Goal: Transaction & Acquisition: Download file/media

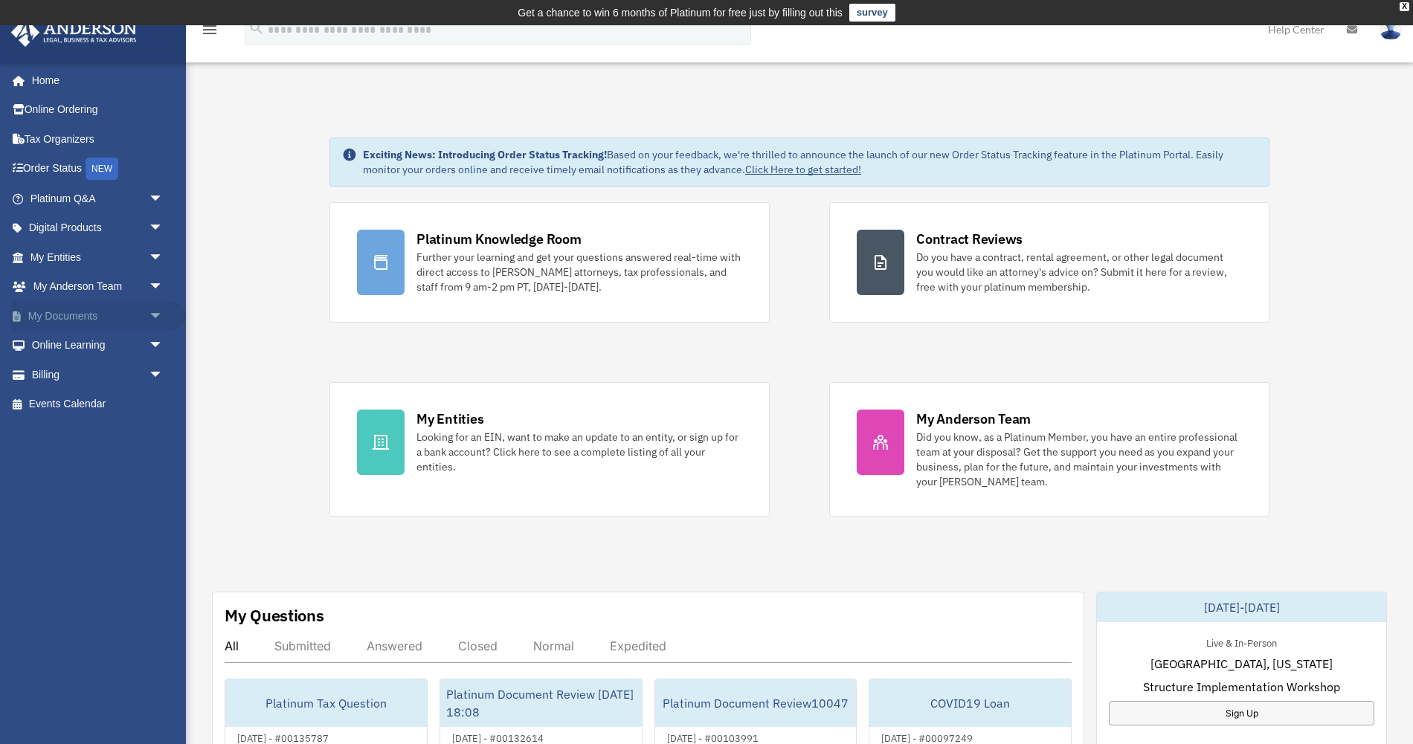
click at [152, 317] on span "arrow_drop_down" at bounding box center [164, 316] width 30 height 30
click at [143, 349] on link "Box" at bounding box center [103, 346] width 165 height 30
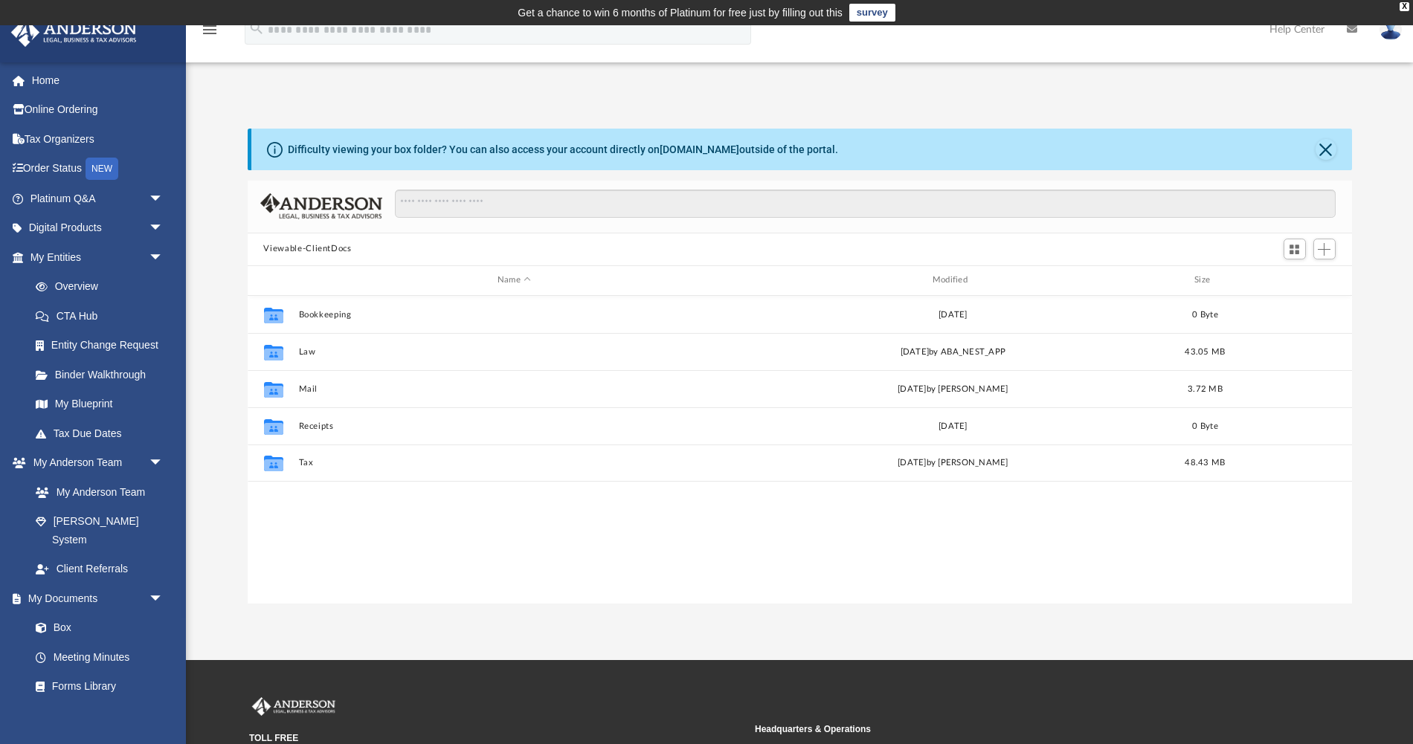
scroll to position [338, 1104]
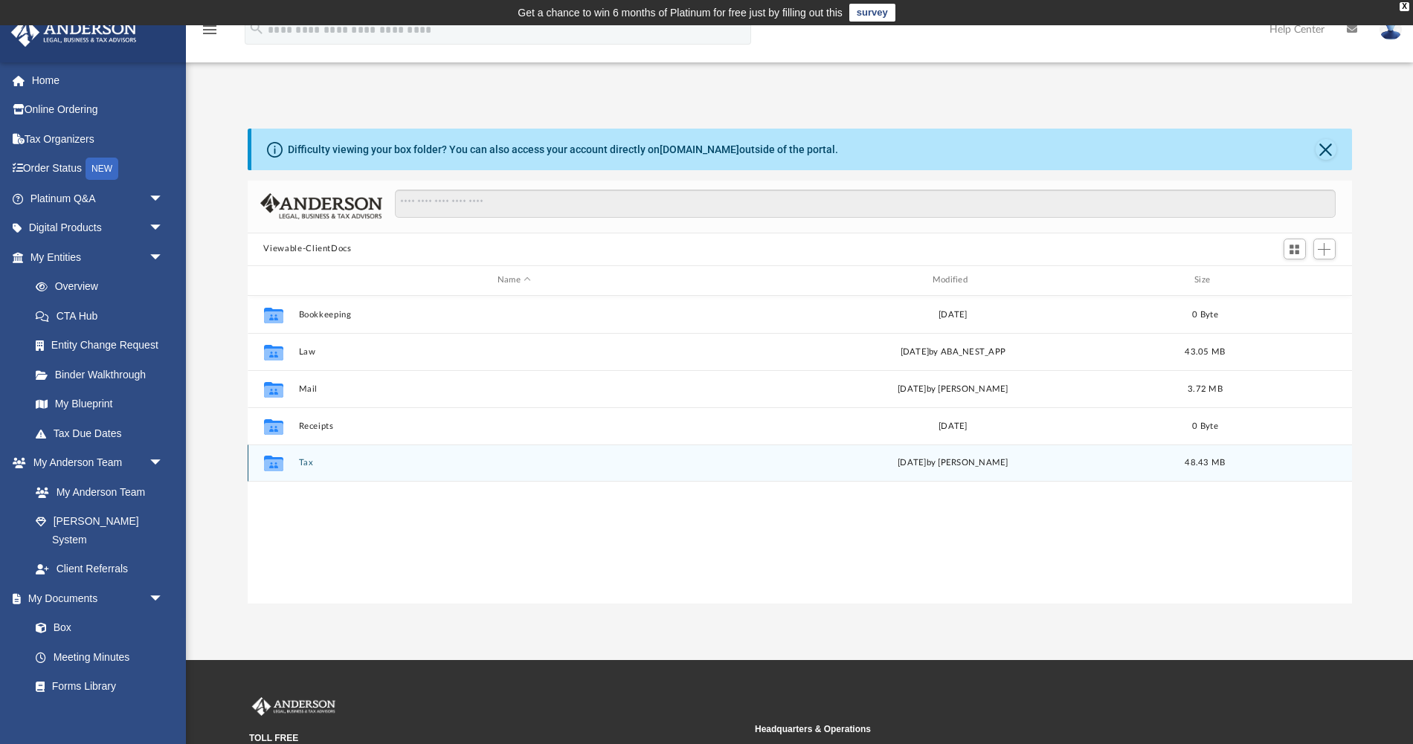
click at [312, 458] on button "Tax" at bounding box center [514, 463] width 432 height 10
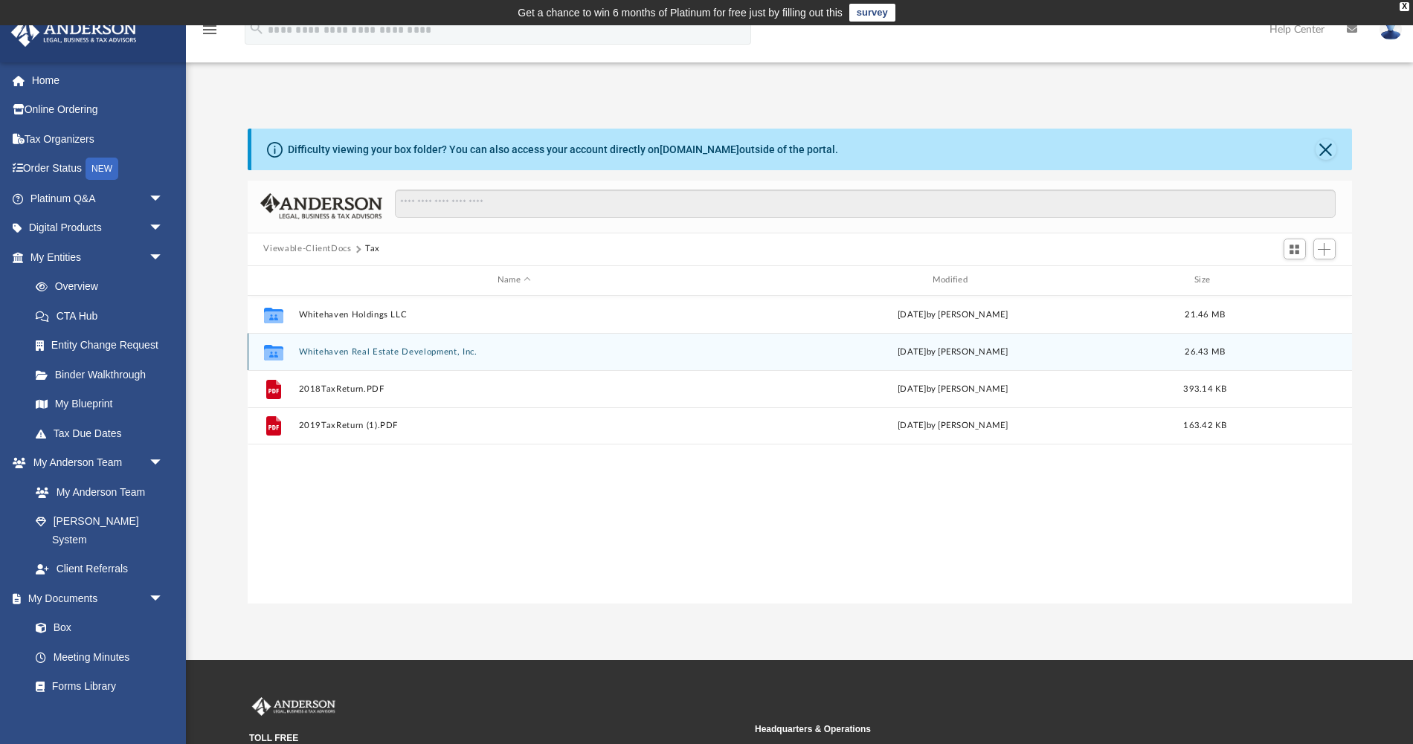
click at [332, 349] on button "Whitehaven Real Estate Development, Inc." at bounding box center [514, 351] width 432 height 10
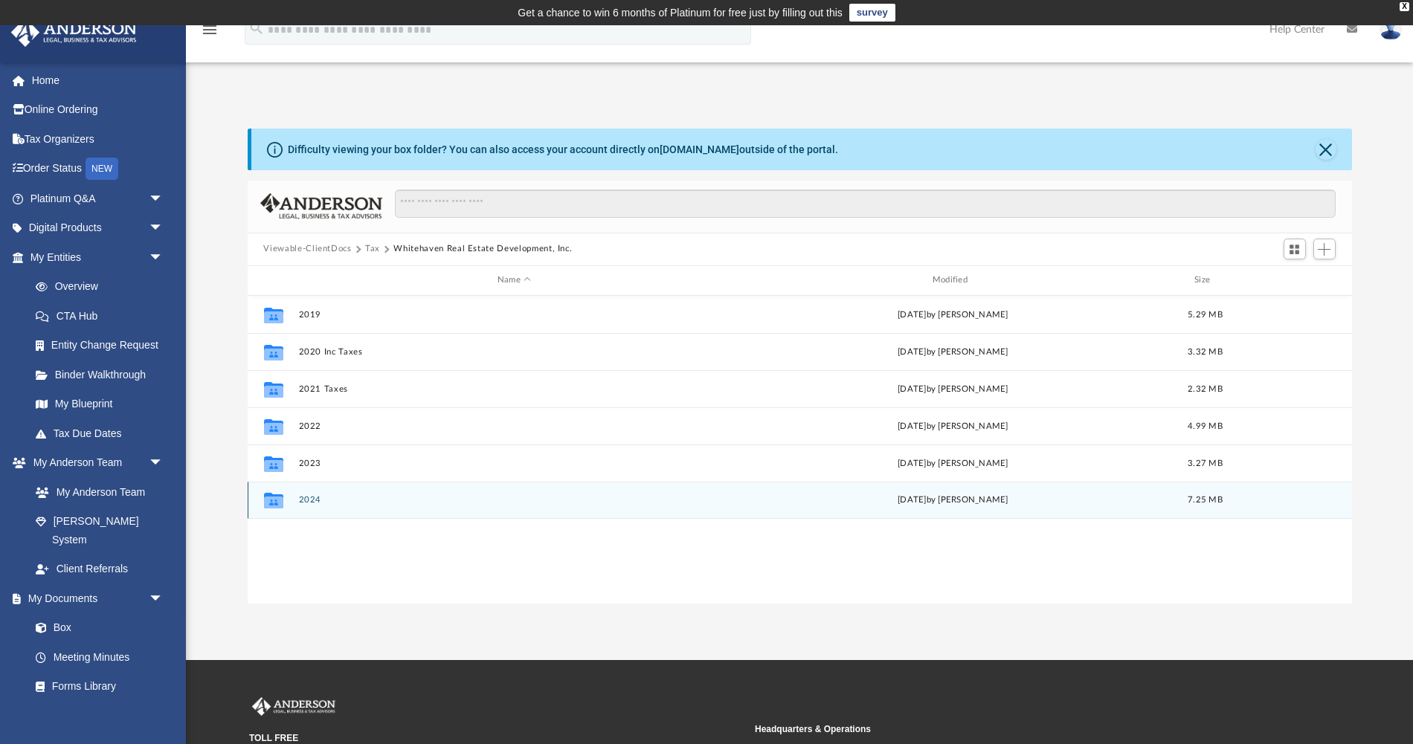
click at [296, 515] on div "Collaborated Folder 2024 [DATE] by [PERSON_NAME] 7.25 MB" at bounding box center [800, 500] width 1104 height 37
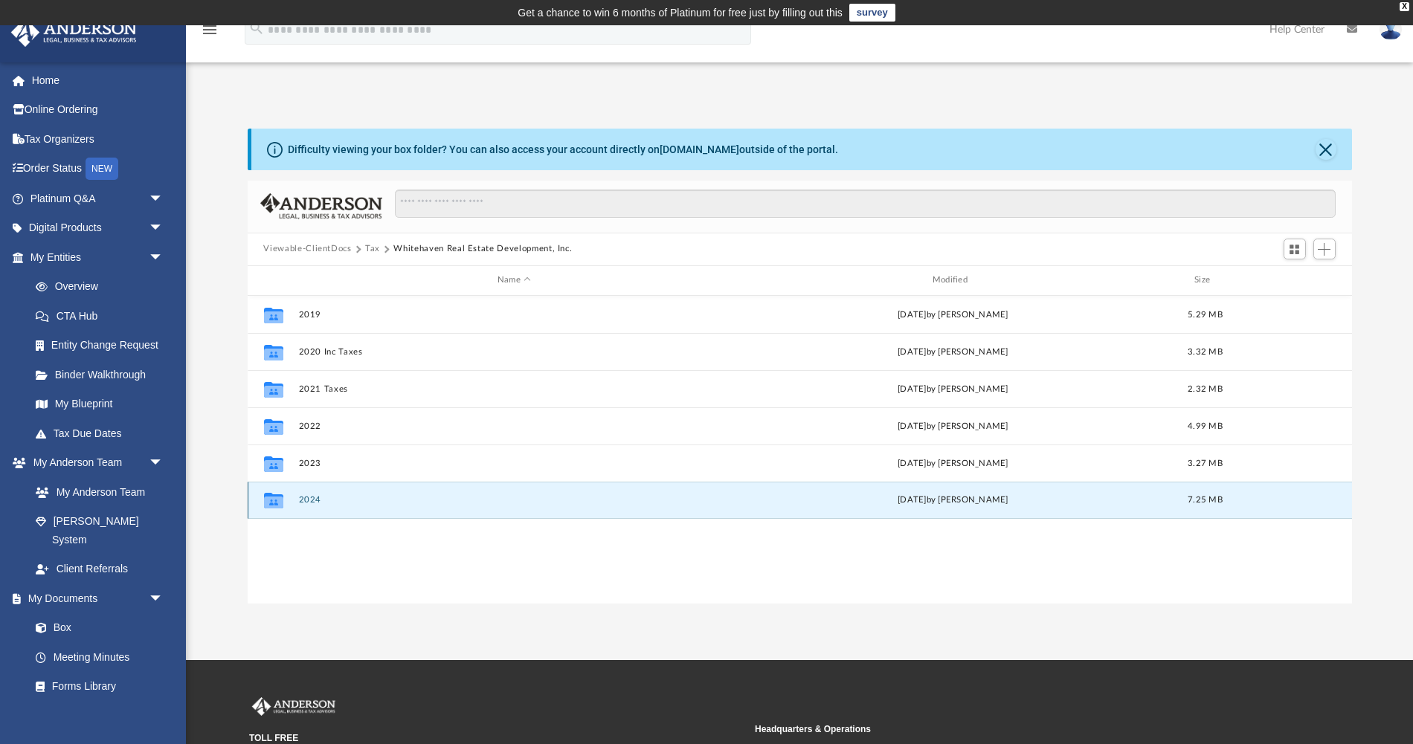
click at [306, 506] on div "Collaborated Folder 2024 [DATE] by [PERSON_NAME] 7.25 MB" at bounding box center [800, 500] width 1104 height 37
click at [306, 491] on div "Collaborated Folder 2024 [DATE] by [PERSON_NAME] 7.25 MB" at bounding box center [800, 500] width 1104 height 37
click at [307, 505] on div "Collaborated Folder 2024 [DATE] by [PERSON_NAME] 7.25 MB" at bounding box center [800, 500] width 1104 height 37
click at [310, 495] on button "2024" at bounding box center [514, 500] width 432 height 10
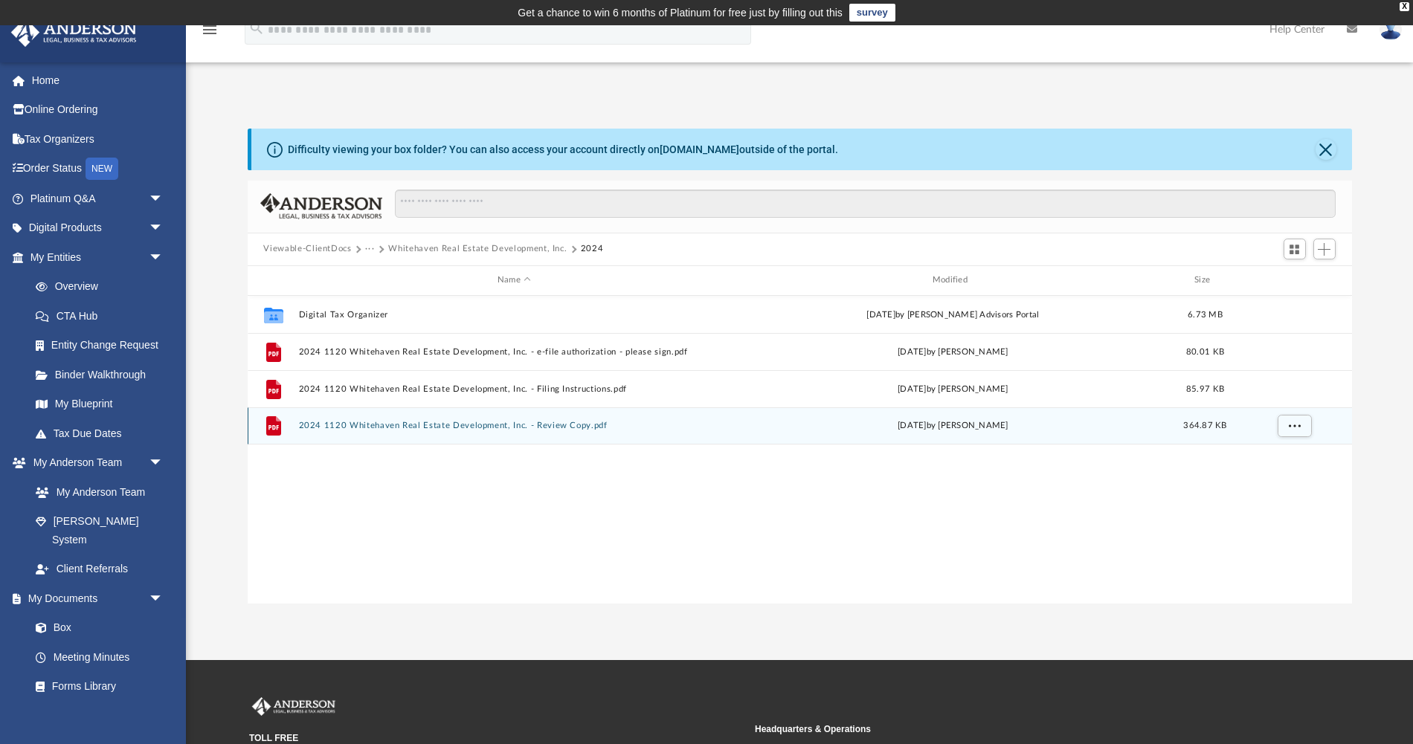
click at [474, 431] on div "File 2024 1120 Whitehaven Real Estate Development, Inc. - Review Copy.pdf [DATE…" at bounding box center [800, 425] width 1104 height 37
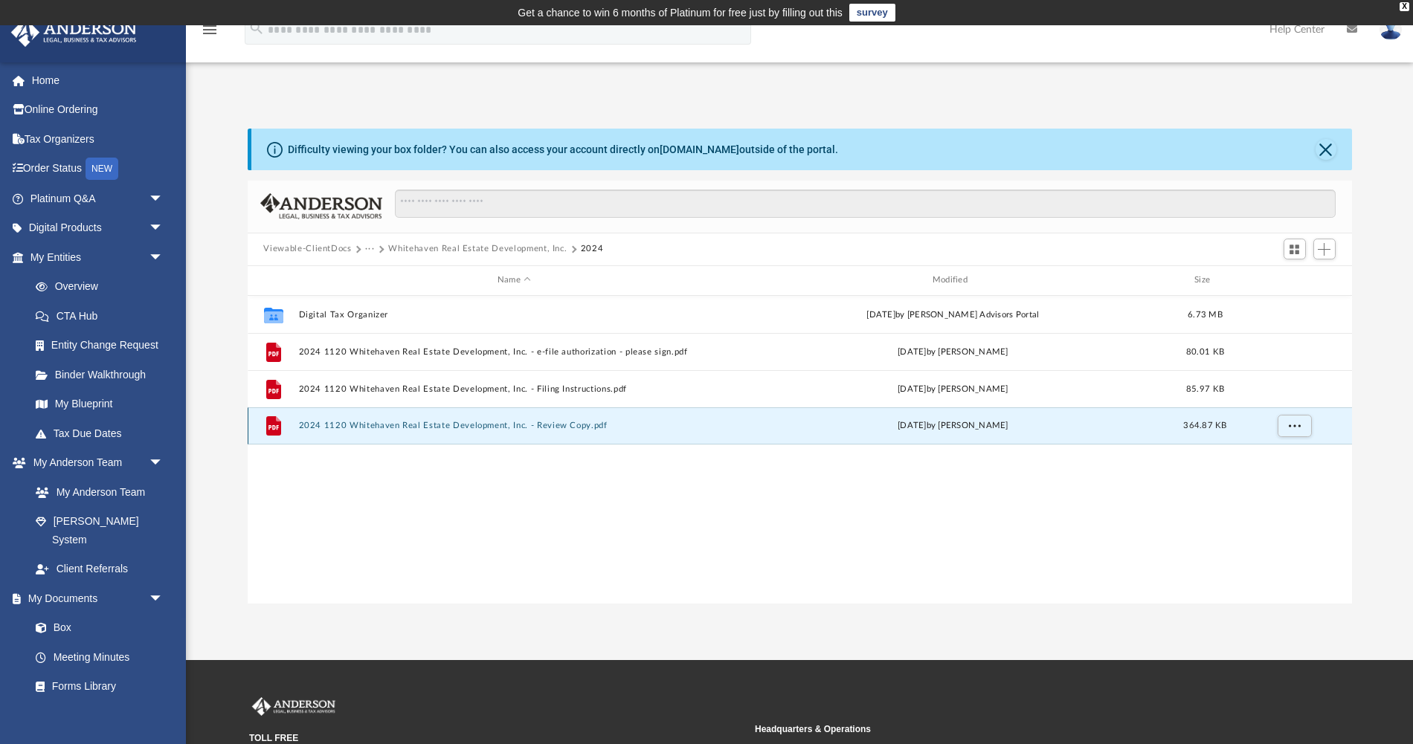
click at [473, 424] on button "2024 1120 Whitehaven Real Estate Development, Inc. - Review Copy.pdf" at bounding box center [514, 426] width 432 height 10
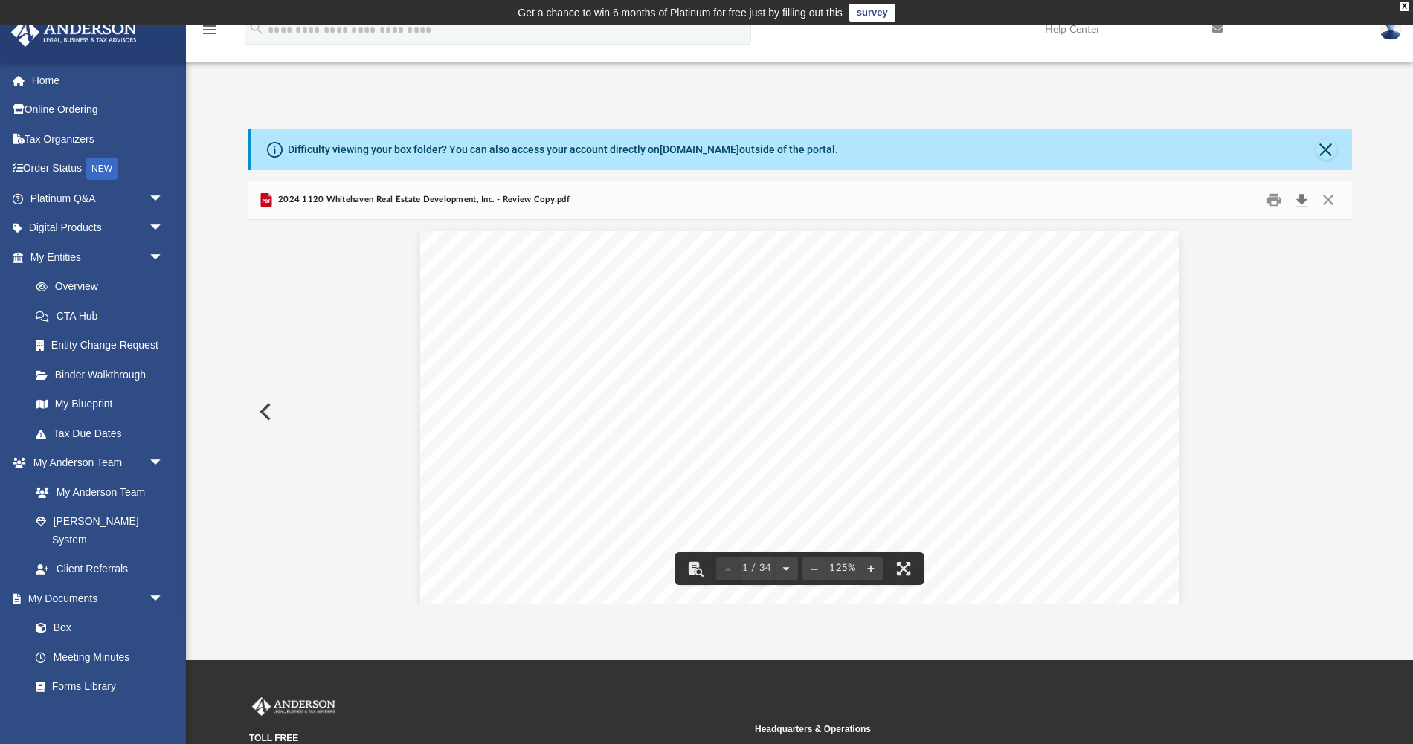
click at [1298, 204] on button "Download" at bounding box center [1302, 199] width 27 height 23
